Goal: Find specific page/section: Find specific page/section

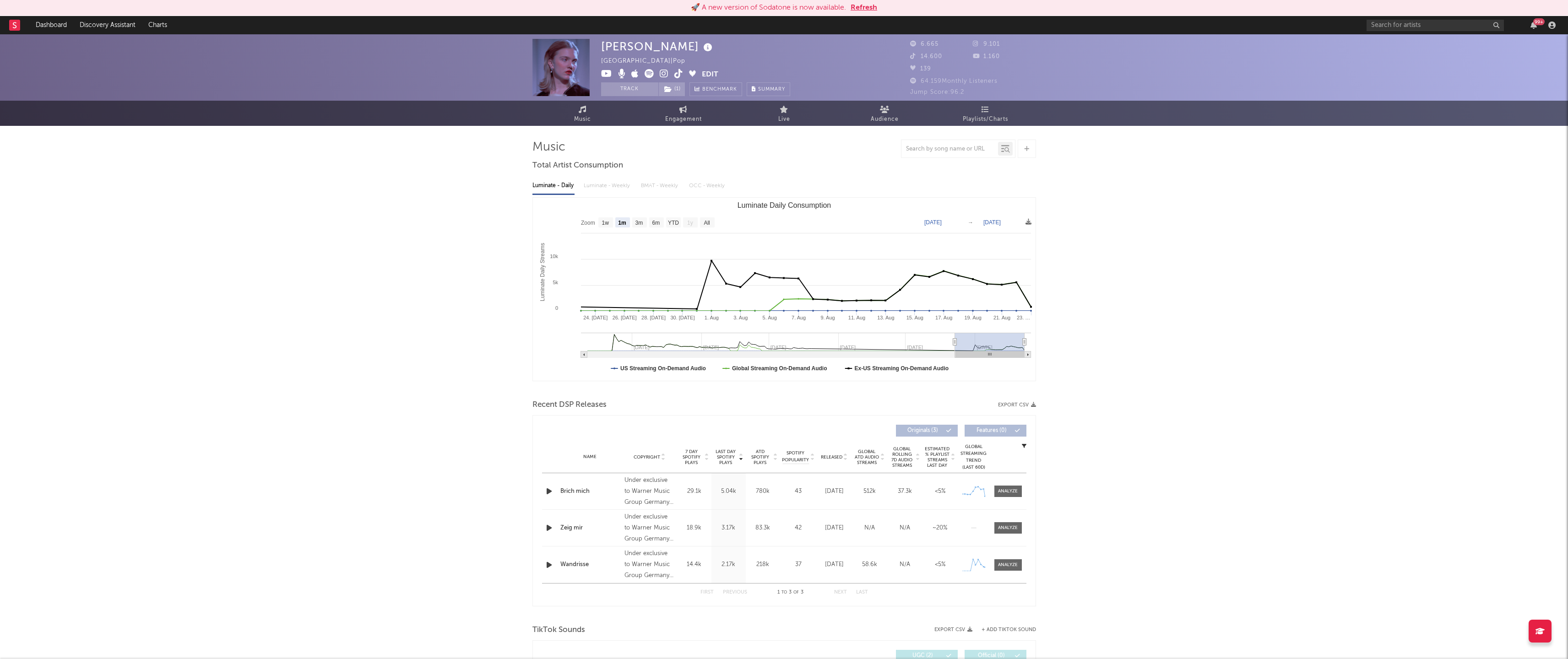
select select "1m"
click at [1416, 29] on input "text" at bounding box center [1435, 25] width 138 height 12
click at [48, 23] on link "Dashboard" at bounding box center [51, 25] width 44 height 18
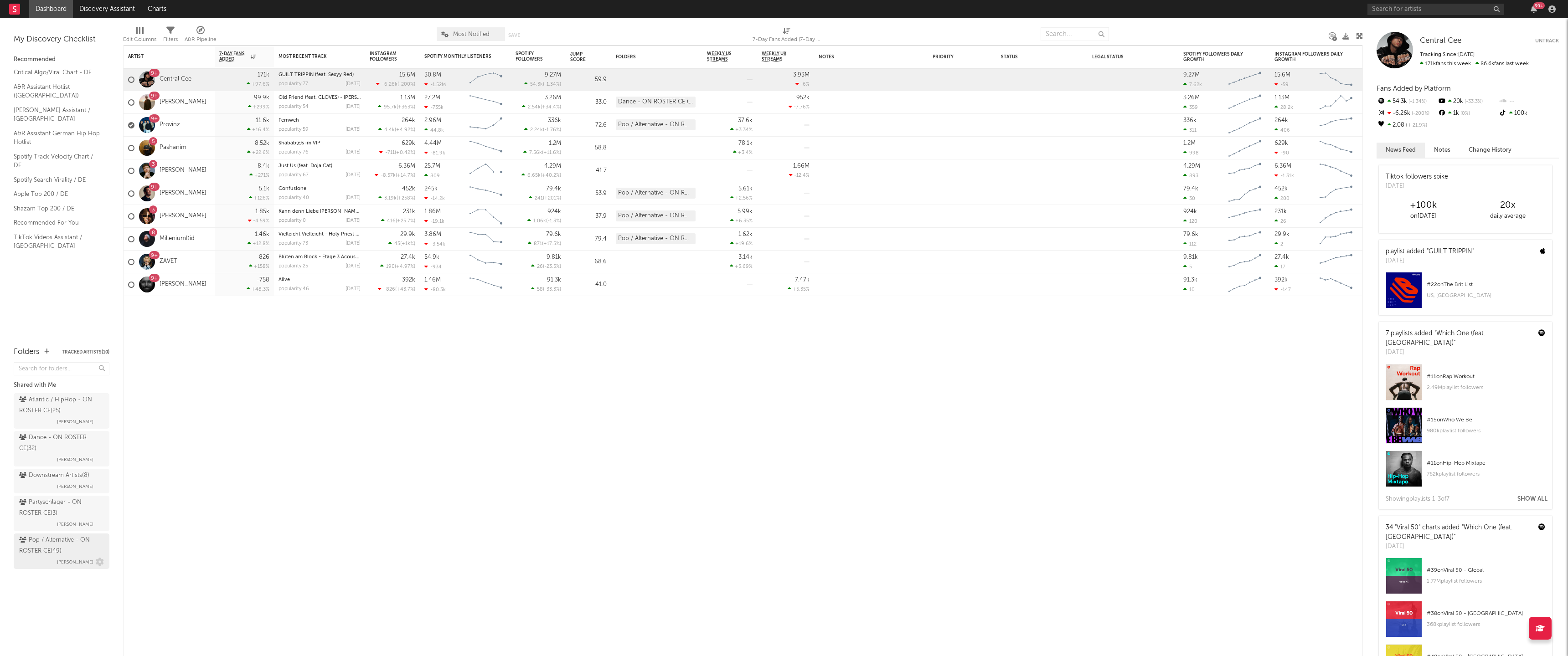
click at [40, 543] on div "Pop / Alternative - ON ROSTER CE ( 49 )" at bounding box center [60, 546] width 83 height 22
